Goal: Check status: Check status

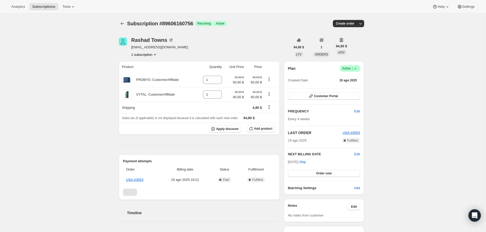
click at [144, 54] on button "1 subscription" at bounding box center [144, 54] width 26 height 5
click at [60, 58] on div "Subscription #89606160756. Esta página está lista Subscription #89606160756 Log…" at bounding box center [241, 207] width 483 height 386
drag, startPoint x: 199, startPoint y: 23, endPoint x: 163, endPoint y: 23, distance: 36.6
click at [163, 23] on span "Subscription #89606160756" at bounding box center [160, 24] width 66 height 6
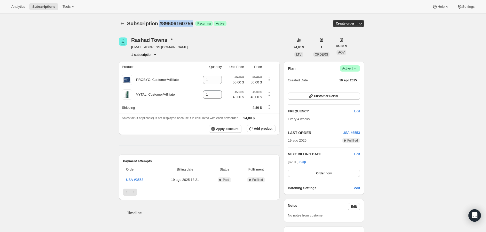
copy span "#89606160756"
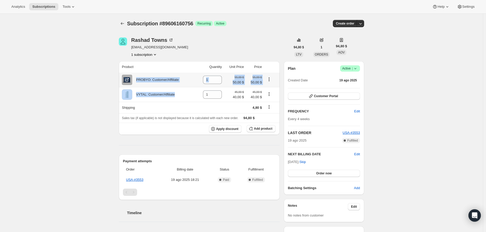
drag, startPoint x: 189, startPoint y: 95, endPoint x: 137, endPoint y: 79, distance: 54.4
click at [137, 79] on tbody "PROBYO: Customer/Affiliate 1 55,00 $ 50,00 $ 55,00 $ 50,00 $ VYTAL: Customer/Af…" at bounding box center [199, 104] width 161 height 62
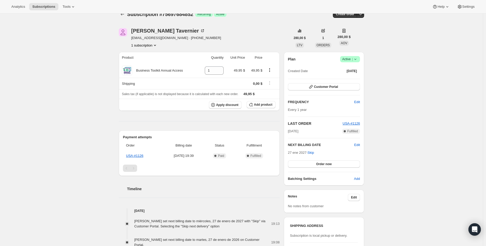
scroll to position [29, 0]
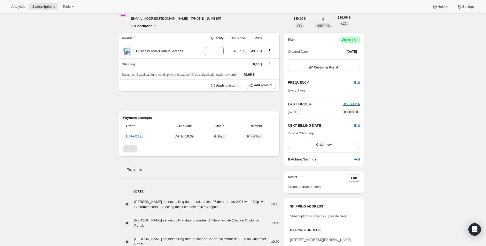
drag, startPoint x: 235, startPoint y: 206, endPoint x: 197, endPoint y: 203, distance: 37.8
click at [197, 203] on div "Frederic Tavernier set next billing date to miércoles, 27 de enero de 2027 with…" at bounding box center [202, 204] width 137 height 10
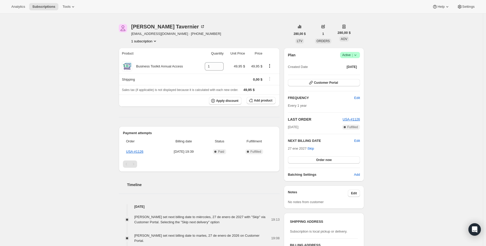
scroll to position [0, 0]
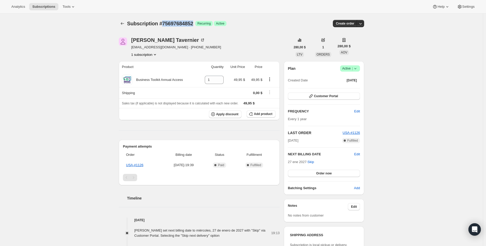
drag, startPoint x: 200, startPoint y: 23, endPoint x: 163, endPoint y: 23, distance: 36.9
click at [163, 23] on div "Subscription #75697684852 Logrado Recurring Logrado Active" at bounding box center [201, 23] width 149 height 7
copy span "75697684852"
click at [143, 54] on button "1 subscription" at bounding box center [144, 54] width 26 height 5
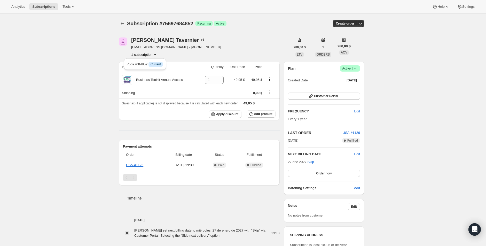
click at [68, 91] on div "Subscription #75697684852. Esta página está lista Subscription #75697684852 Log…" at bounding box center [241, 240] width 483 height 452
